Goal: Transaction & Acquisition: Purchase product/service

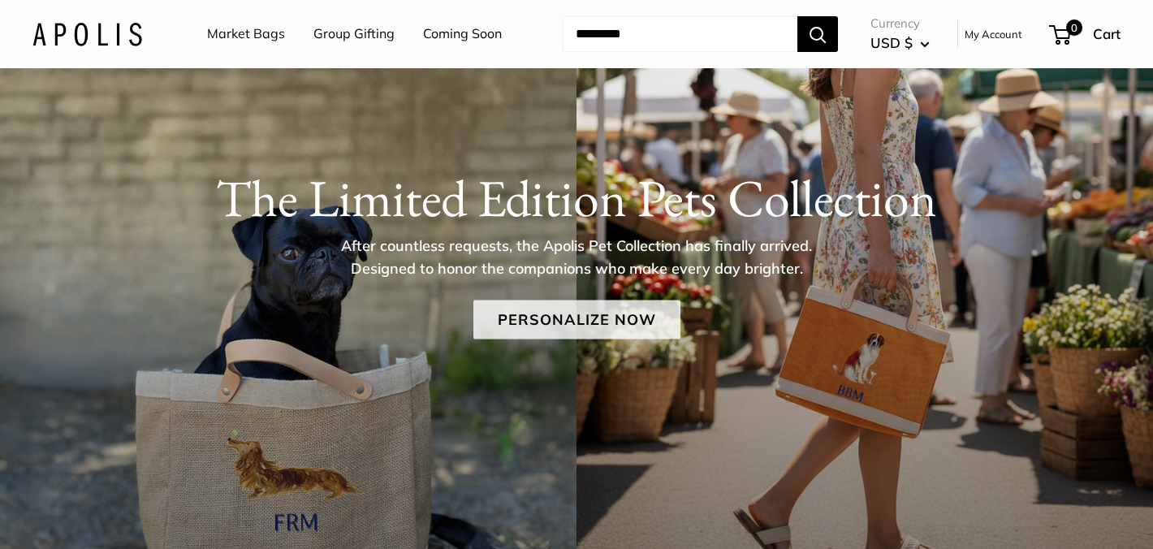
click at [566, 320] on link "Personalize Now" at bounding box center [577, 320] width 207 height 39
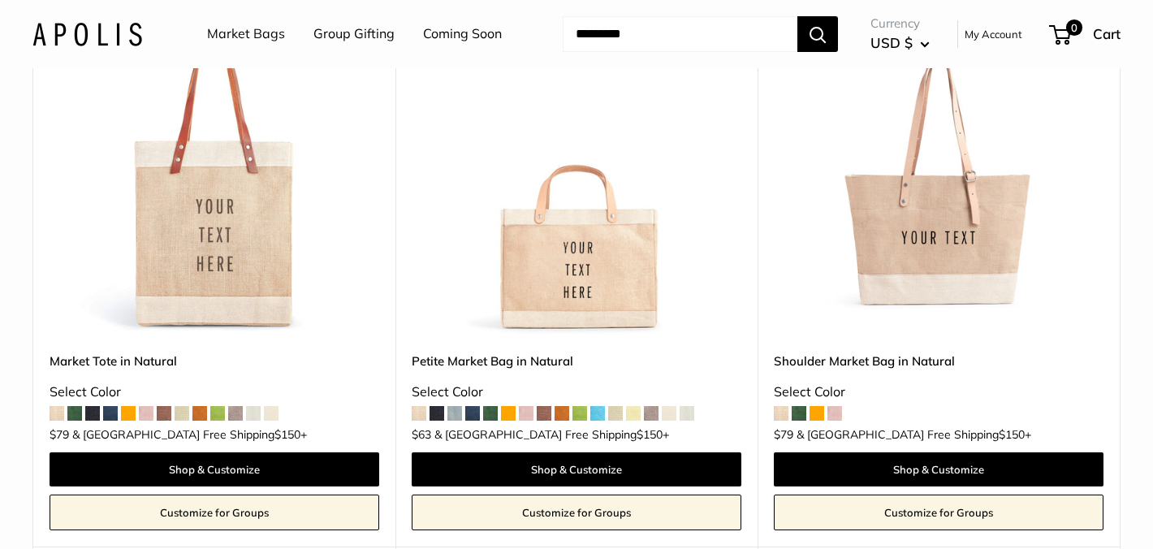
scroll to position [3642, 0]
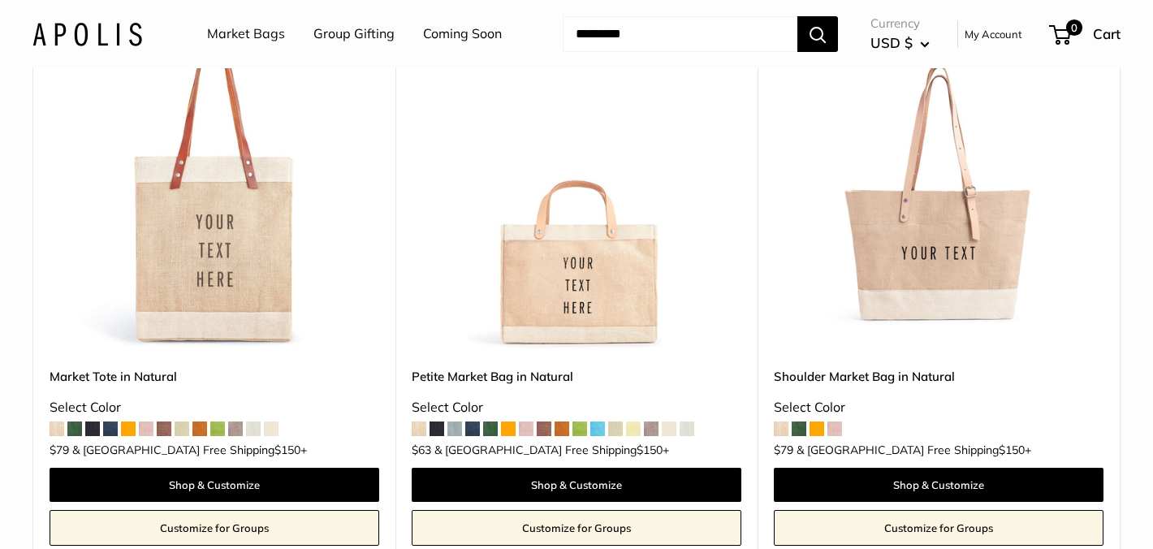
click at [417, 422] on span at bounding box center [419, 429] width 15 height 15
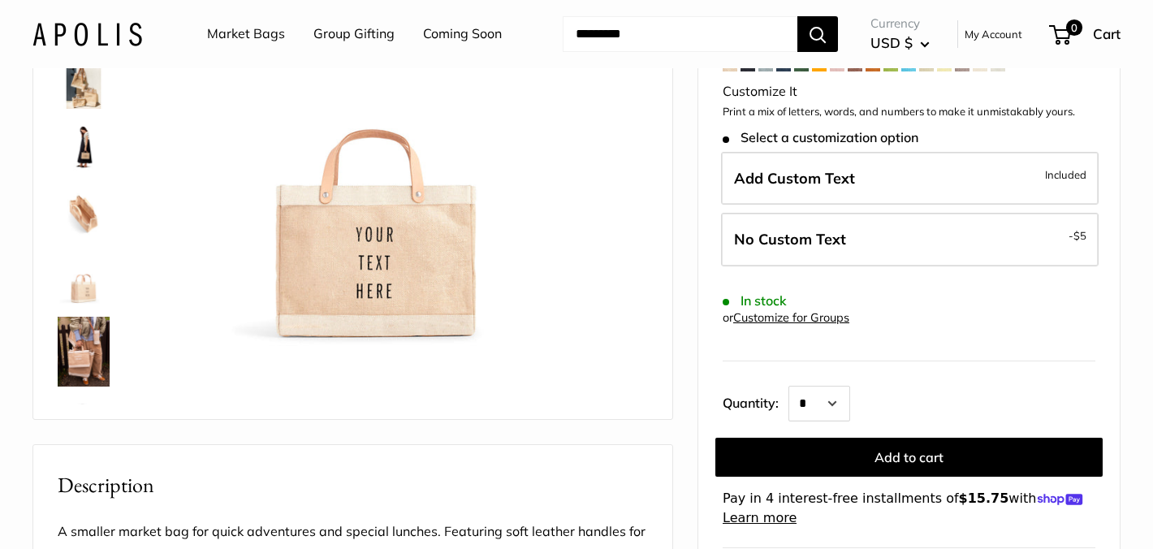
scroll to position [149, 0]
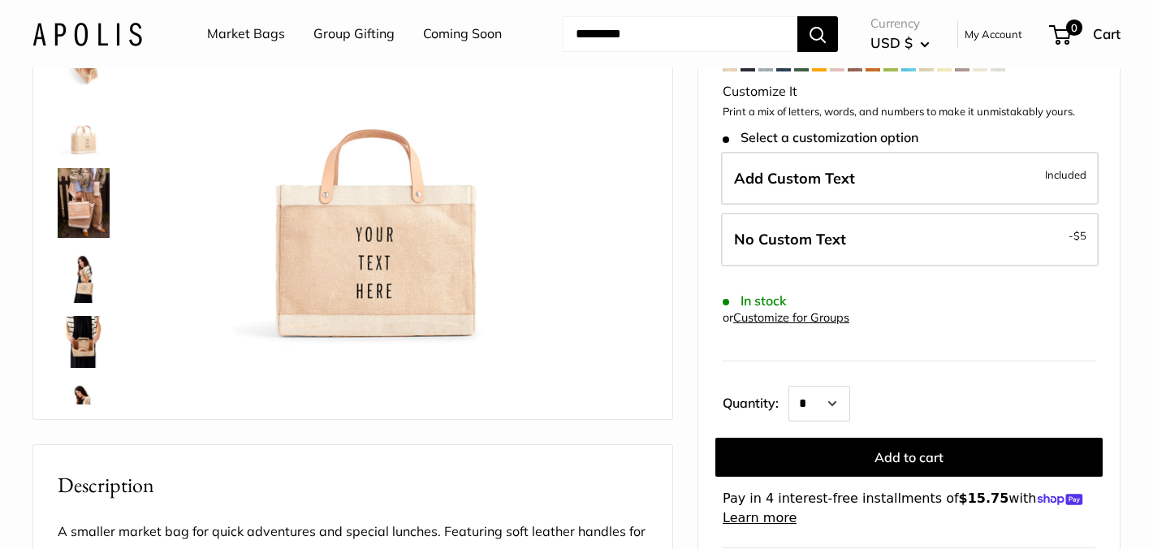
click at [85, 352] on img at bounding box center [84, 342] width 52 height 52
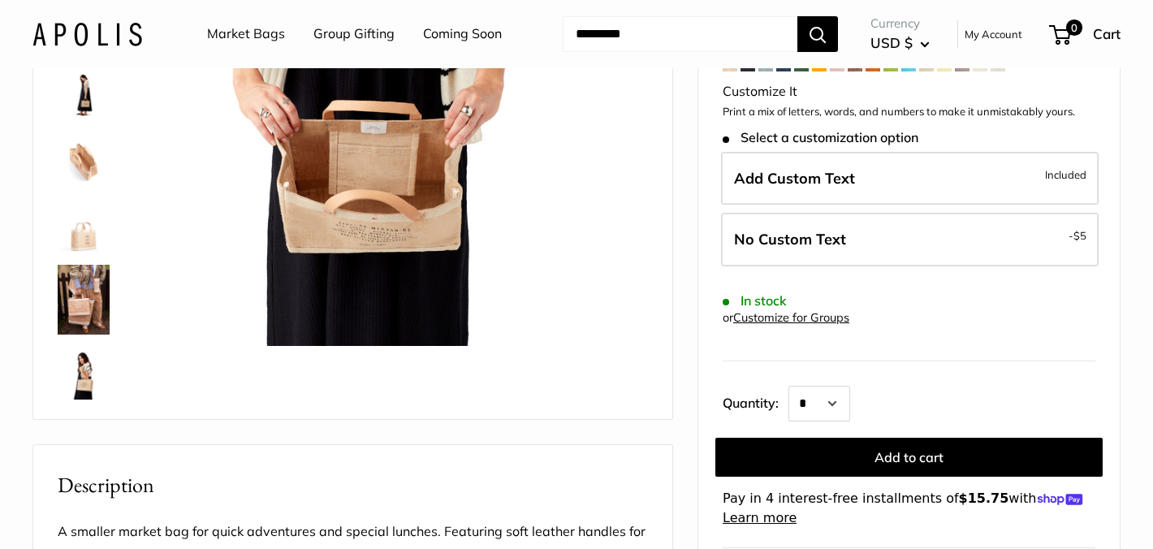
scroll to position [0, 0]
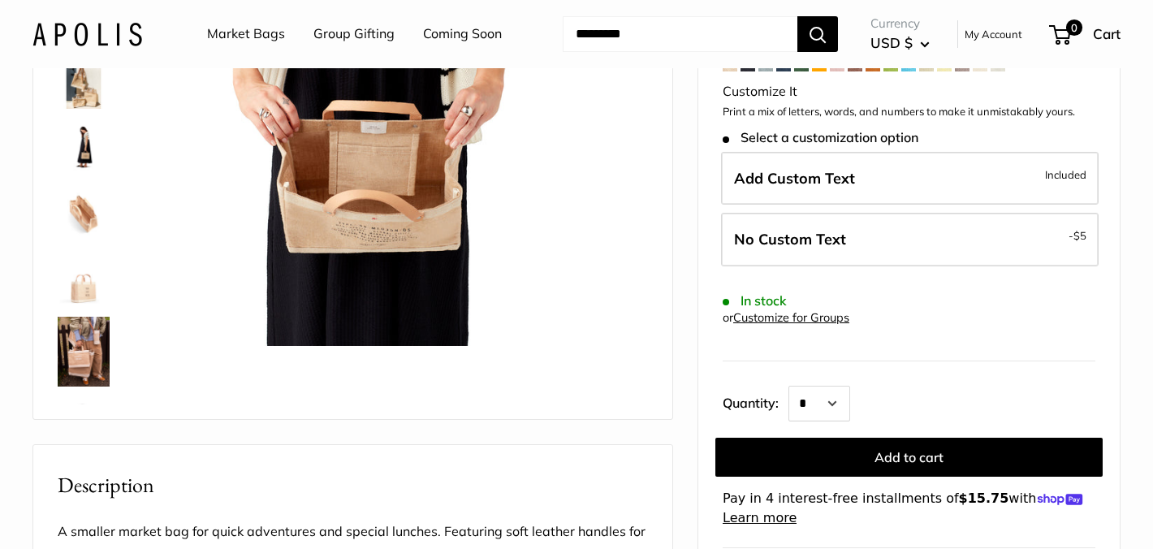
click at [76, 91] on img at bounding box center [84, 83] width 52 height 52
